Goal: Complete application form

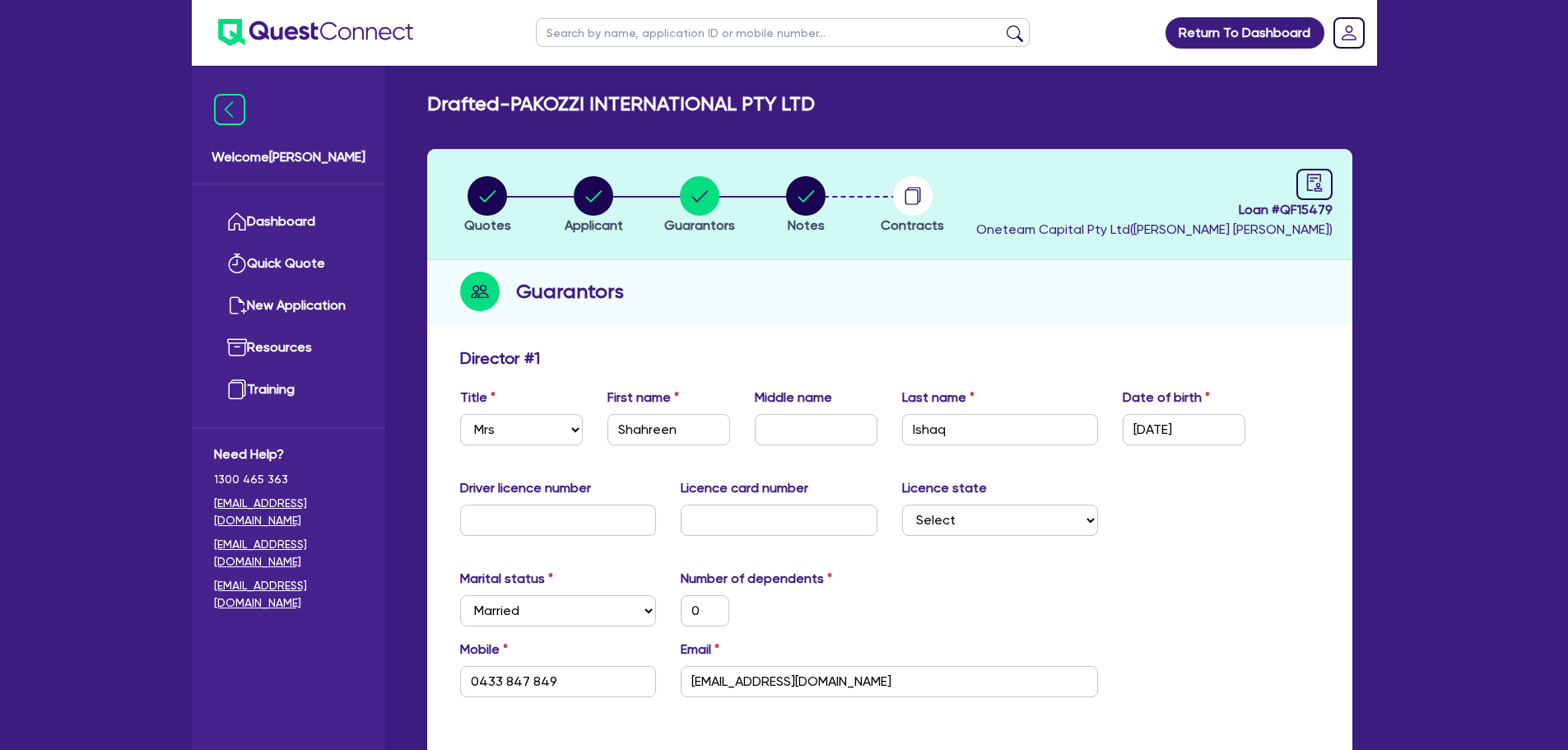
select select "MRS"
select select "[GEOGRAPHIC_DATA]"
select select "MARRIED"
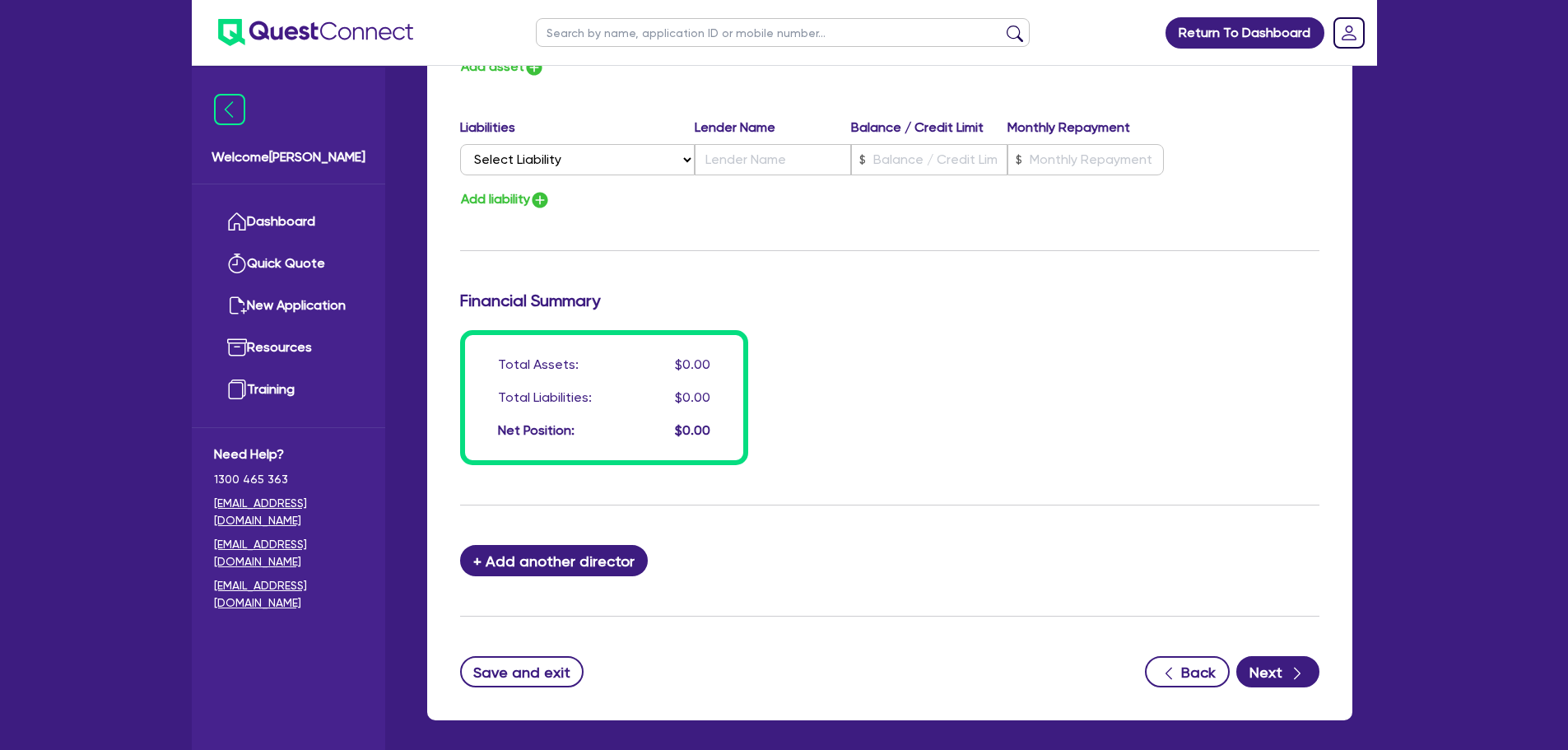
scroll to position [1171, 0]
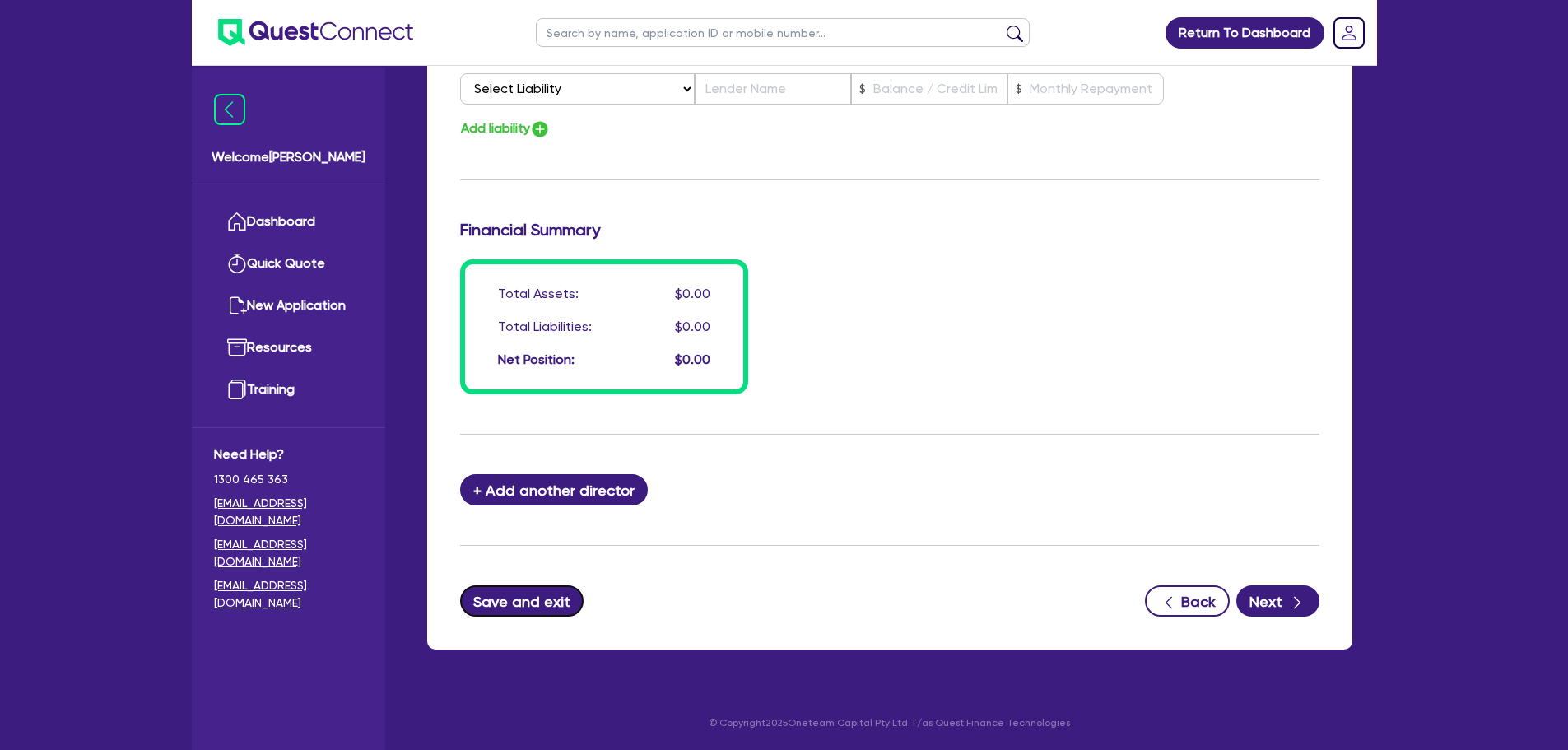
click at [561, 601] on button "Save and exit" at bounding box center [522, 601] width 124 height 31
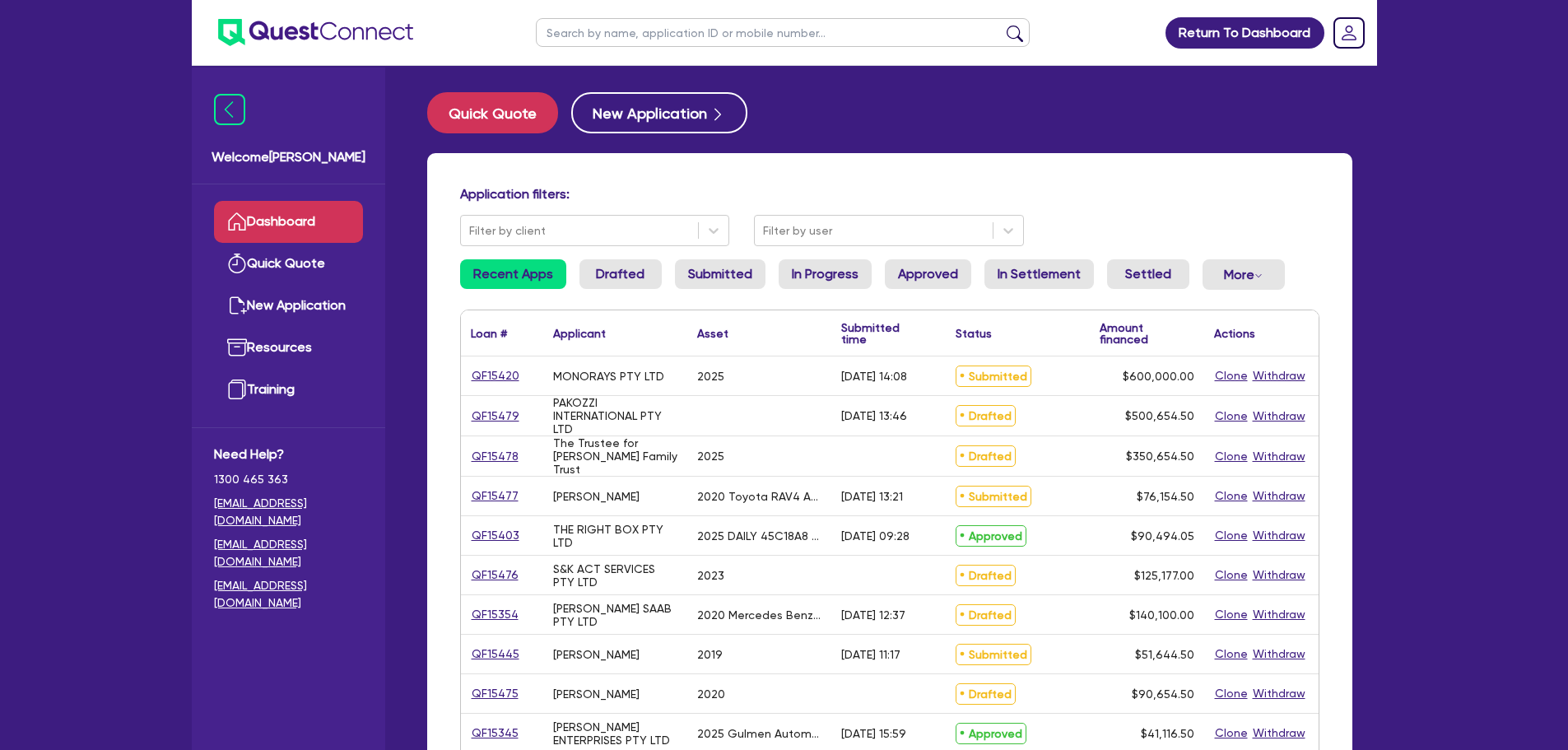
drag, startPoint x: 665, startPoint y: 35, endPoint x: 690, endPoint y: 28, distance: 26.0
click at [665, 35] on input "text" at bounding box center [782, 32] width 494 height 28
type input "muscle"
click at [1002, 25] on button "submit" at bounding box center [1015, 36] width 27 height 23
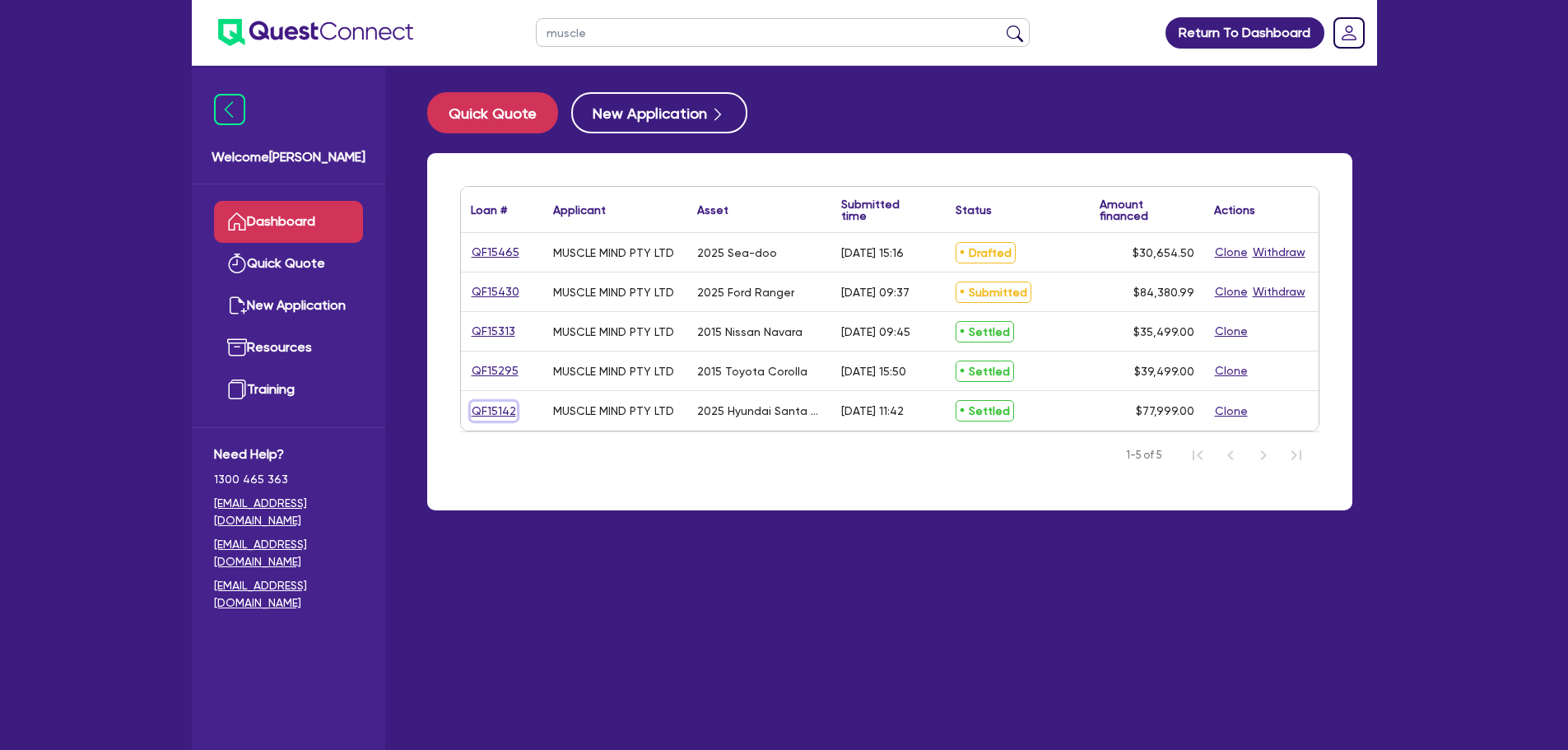
click at [476, 409] on link "QF15142" at bounding box center [494, 411] width 46 height 19
select select "Other"
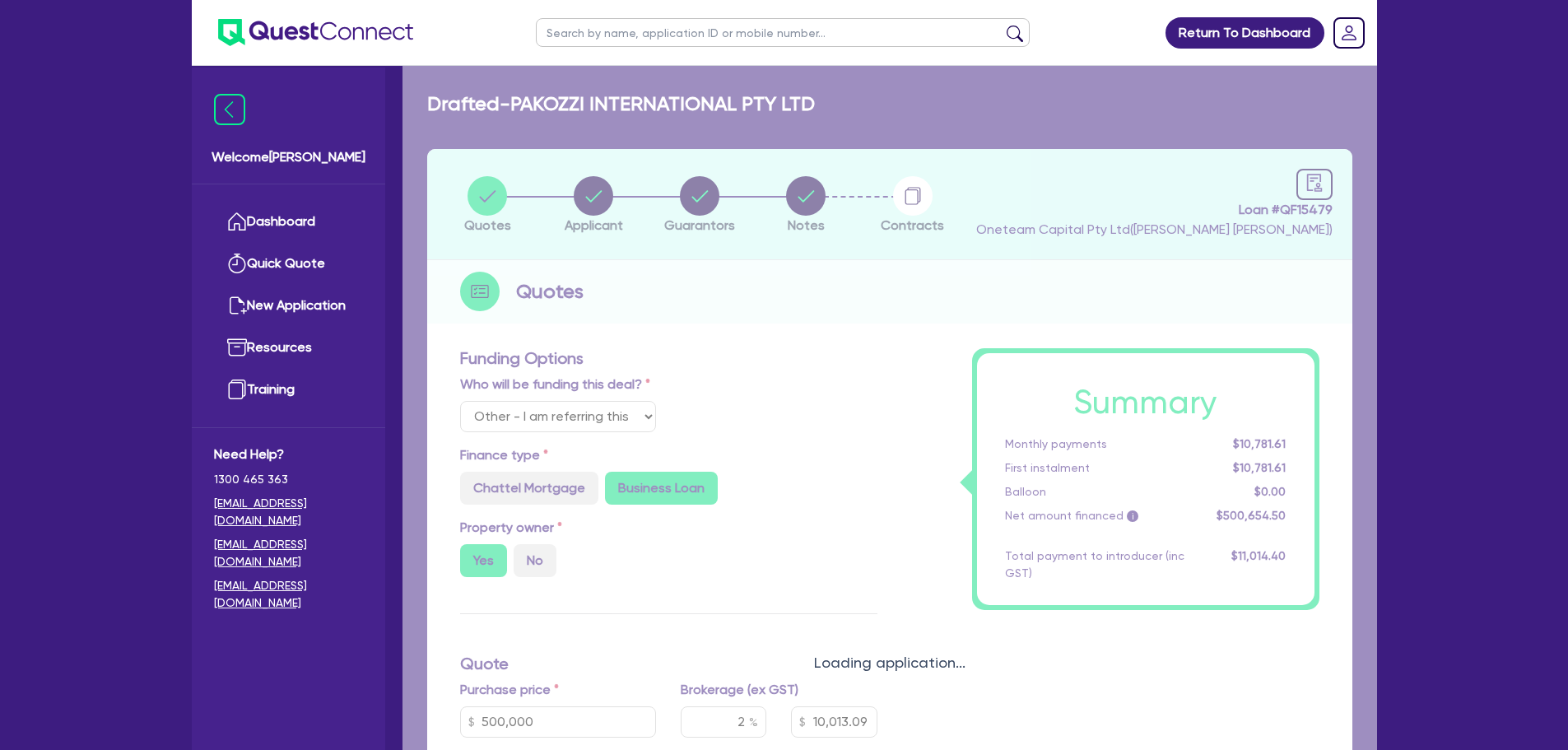
radio input "true"
select select "CARS_AND_LIGHT_TRUCKS"
type input "2025"
type input "78,000"
type input "500"
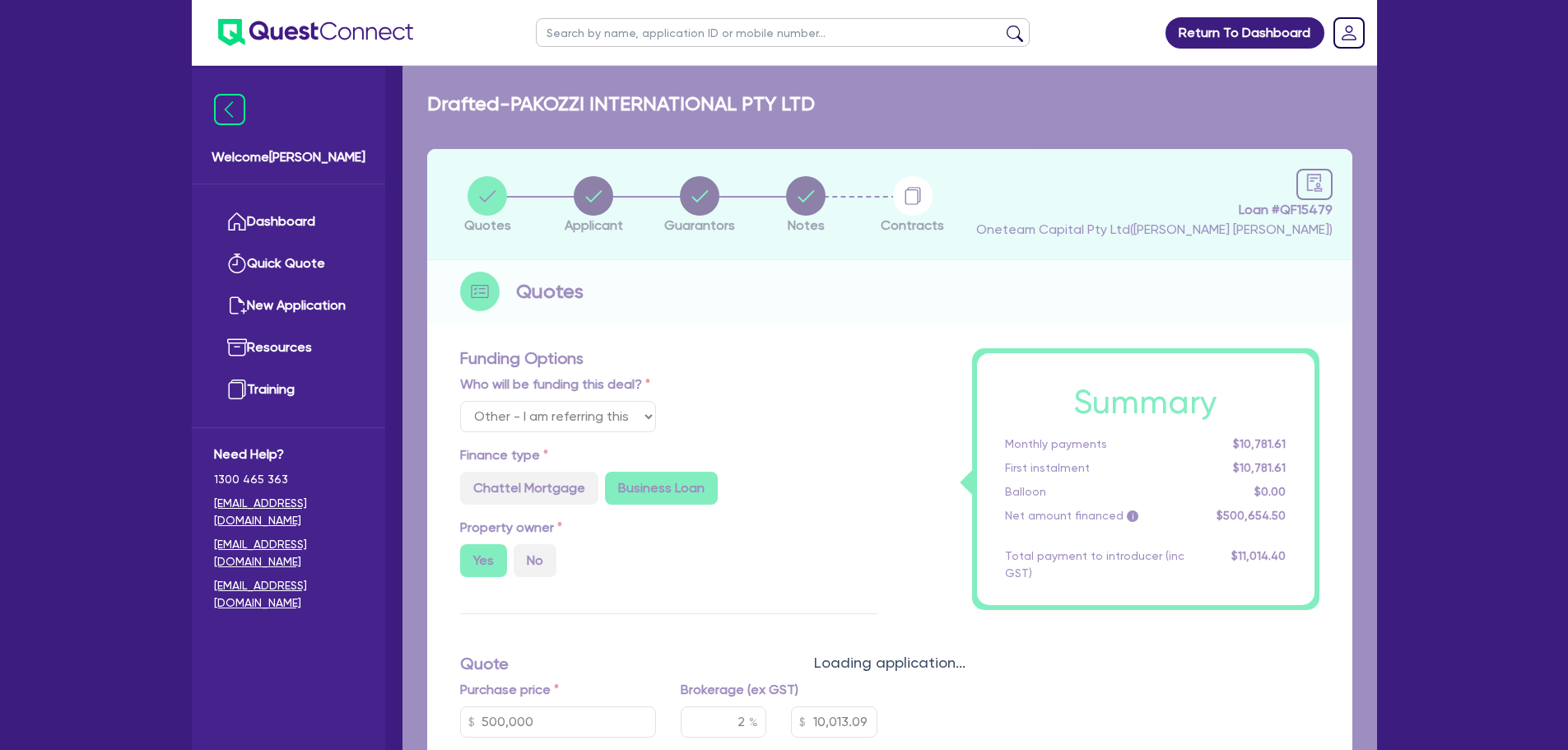
type input "5.96"
type input "4,650"
type input "453.64"
select select "PASSENGER_VEHICLES"
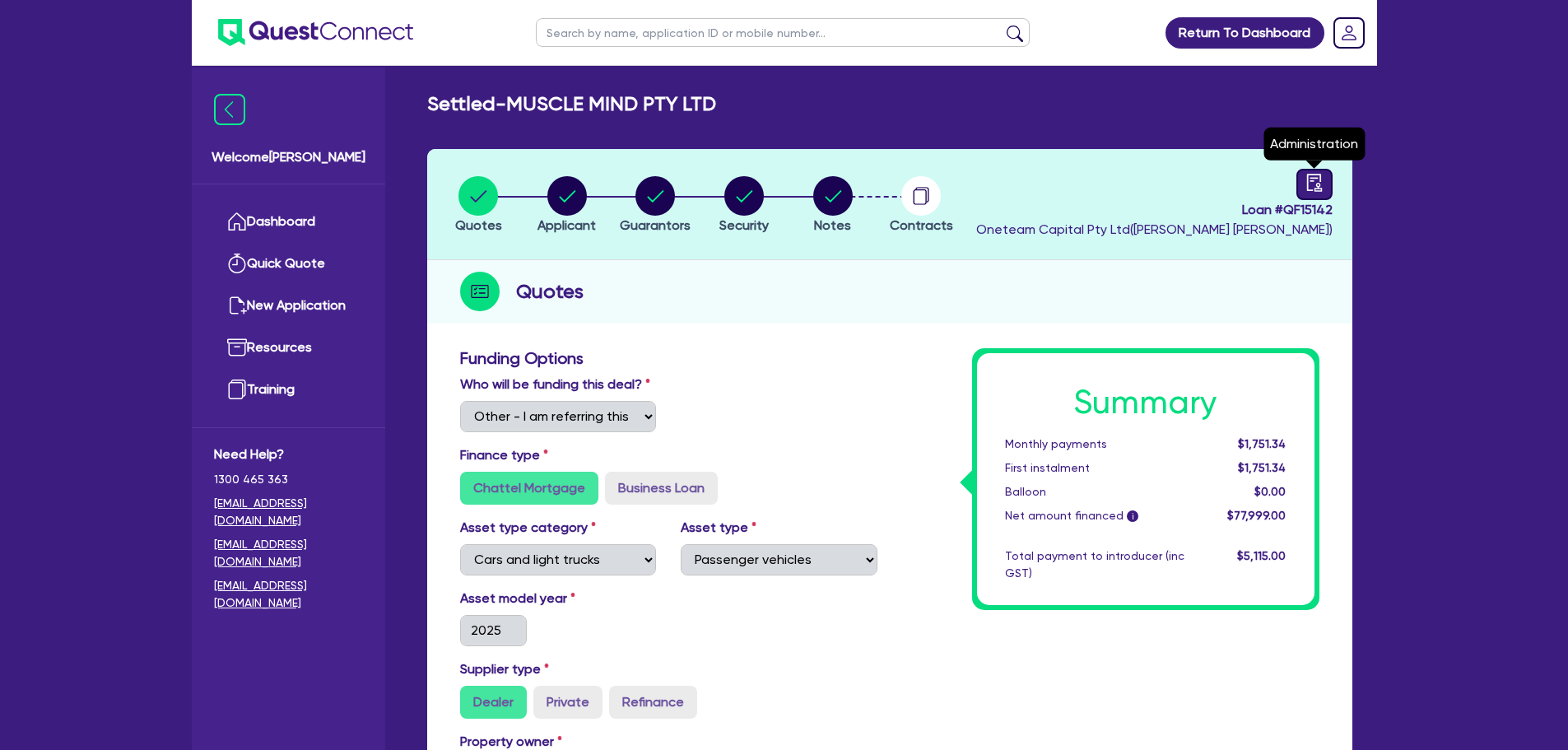
click at [1310, 181] on icon "audit" at bounding box center [1314, 183] width 18 height 18
select select "SETTLED"
select select "Shift"
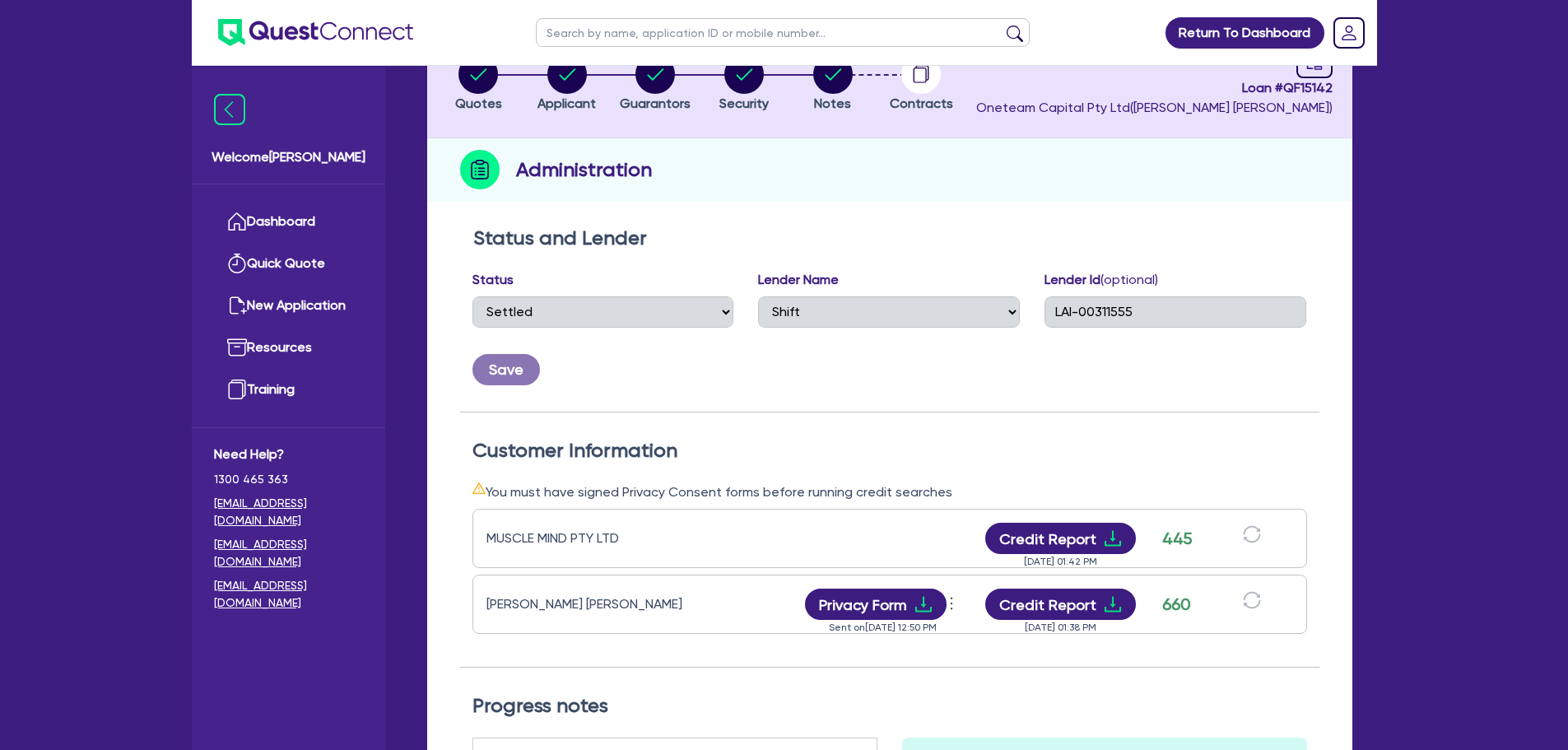
scroll to position [329, 0]
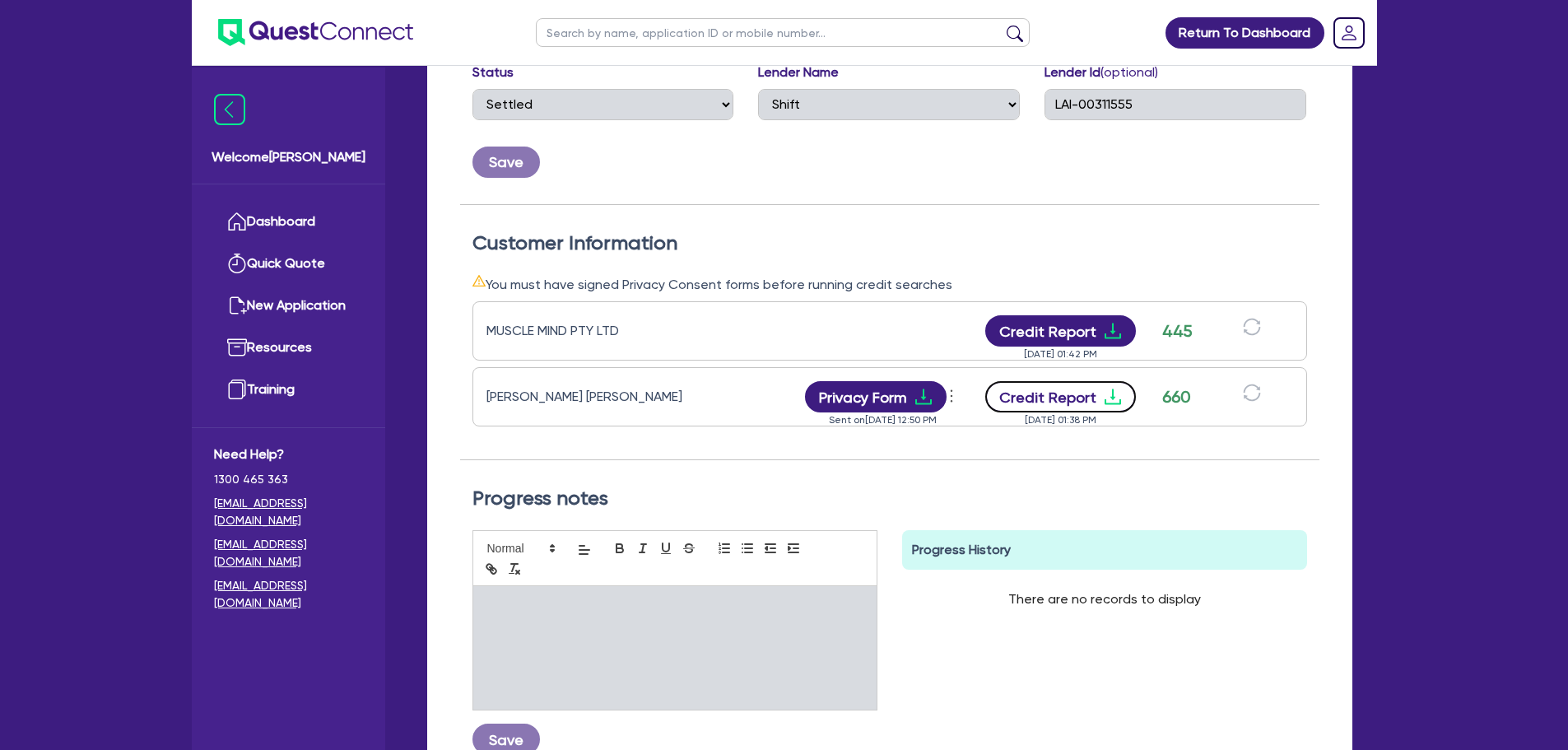
click at [1068, 383] on button "Credit Report" at bounding box center [1061, 397] width 151 height 31
